Goal: Transaction & Acquisition: Purchase product/service

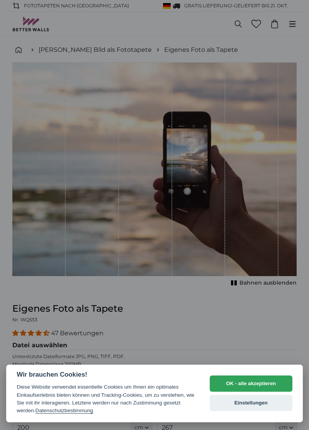
click at [257, 383] on button "OK - alle akzeptieren" at bounding box center [251, 383] width 83 height 16
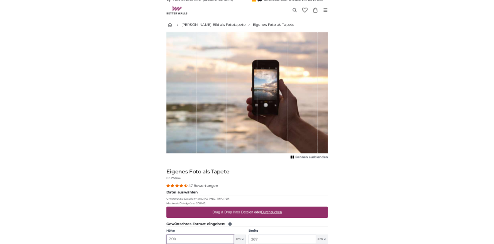
scroll to position [151, 0]
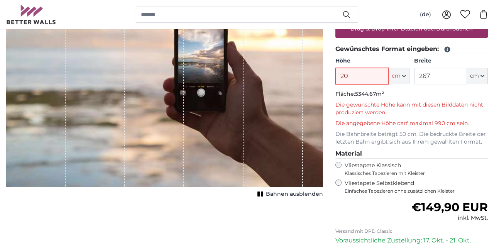
type input "2"
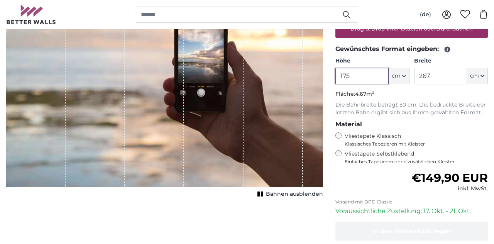
type input "175"
click at [309, 75] on input "267" at bounding box center [440, 76] width 53 height 16
type input "2"
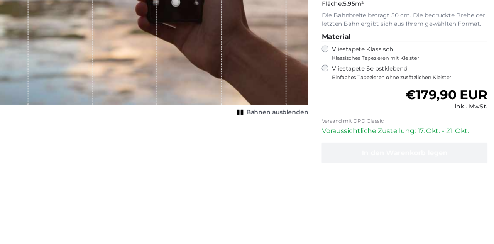
type input "340"
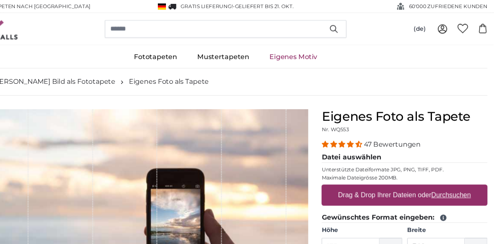
click at [309, 50] on link "Eigenes Motiv" at bounding box center [309, 52] width 63 height 20
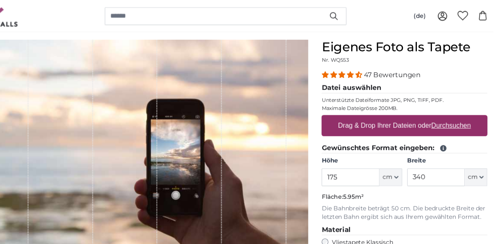
scroll to position [64, 0]
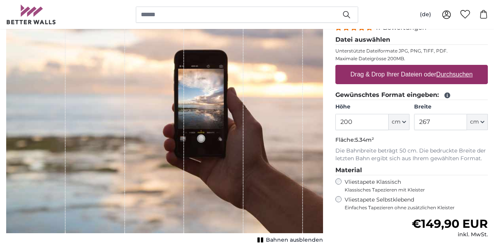
scroll to position [114, 0]
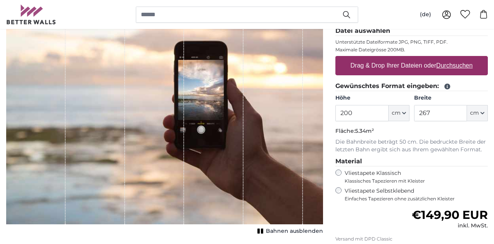
click at [370, 117] on input "200" at bounding box center [362, 113] width 53 height 16
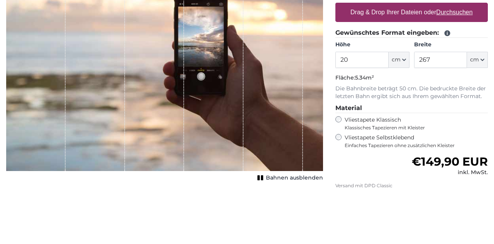
type input "2"
type input "175"
click at [442, 118] on input "267" at bounding box center [440, 113] width 53 height 16
type input "2"
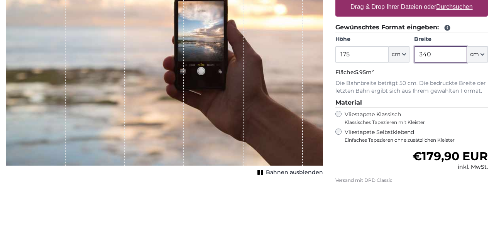
type input "340"
click at [105, 112] on div "1 of 1" at bounding box center [95, 105] width 59 height 238
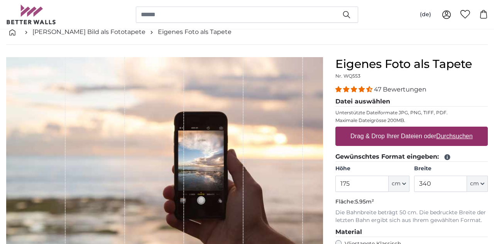
scroll to position [41, 0]
